Goal: Navigation & Orientation: Find specific page/section

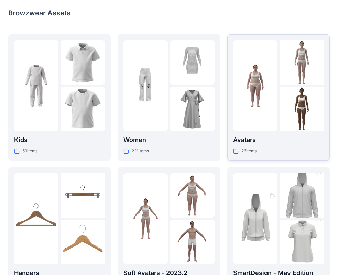
click at [270, 108] on div at bounding box center [255, 85] width 44 height 91
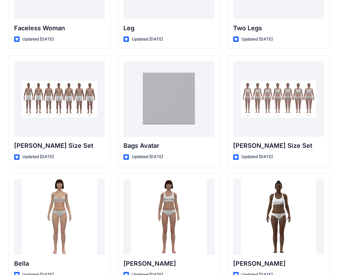
scroll to position [684, 0]
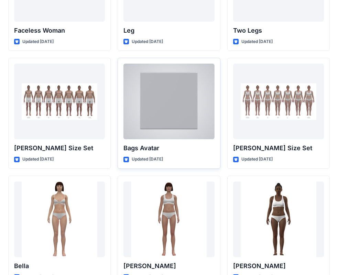
click at [179, 113] on div at bounding box center [169, 102] width 91 height 76
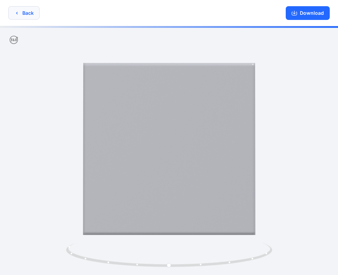
click at [19, 10] on button "Back" at bounding box center [23, 12] width 31 height 13
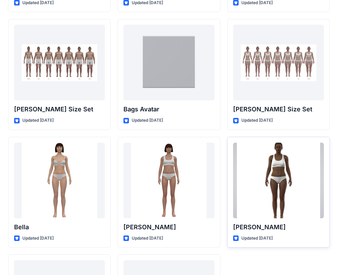
scroll to position [822, 0]
